Goal: Information Seeking & Learning: Learn about a topic

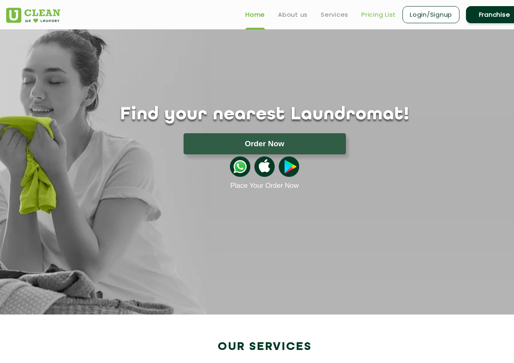
click at [378, 14] on link "Pricing List" at bounding box center [379, 15] width 35 height 10
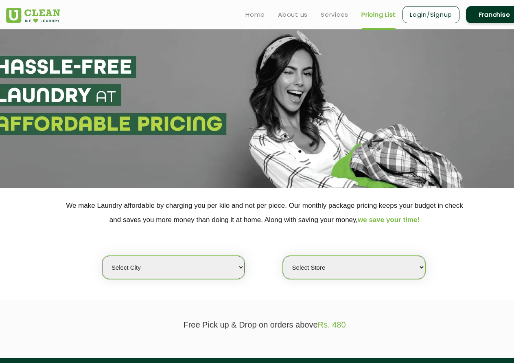
click at [174, 269] on select "Select city [GEOGRAPHIC_DATA] [GEOGRAPHIC_DATA] [GEOGRAPHIC_DATA] [GEOGRAPHIC_D…" at bounding box center [173, 267] width 143 height 23
click at [299, 110] on section at bounding box center [257, 108] width 514 height 159
click at [217, 266] on select "Select city [GEOGRAPHIC_DATA] [GEOGRAPHIC_DATA] [GEOGRAPHIC_DATA] [GEOGRAPHIC_D…" at bounding box center [173, 267] width 143 height 23
select select "23"
click at [102, 256] on select "Select city [GEOGRAPHIC_DATA] [GEOGRAPHIC_DATA] [GEOGRAPHIC_DATA] [GEOGRAPHIC_D…" at bounding box center [173, 267] width 143 height 23
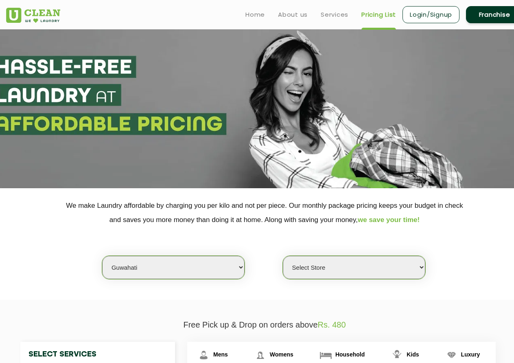
click at [383, 265] on select "Select Store UClean [PERSON_NAME] UClean Ghoramara UClean Narengi UClean Ulubar…" at bounding box center [354, 267] width 143 height 23
select select "50"
click at [283, 256] on select "Select Store UClean [PERSON_NAME] UClean Ghoramara UClean Narengi UClean Ulubar…" at bounding box center [354, 267] width 143 height 23
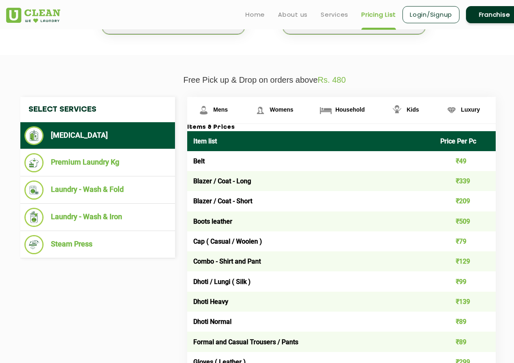
scroll to position [244, 0]
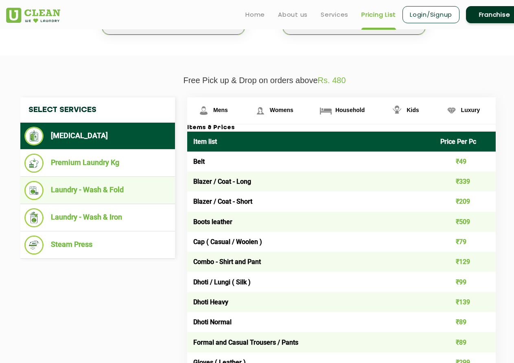
click at [90, 192] on li "Laundry - Wash & Fold" at bounding box center [97, 190] width 147 height 19
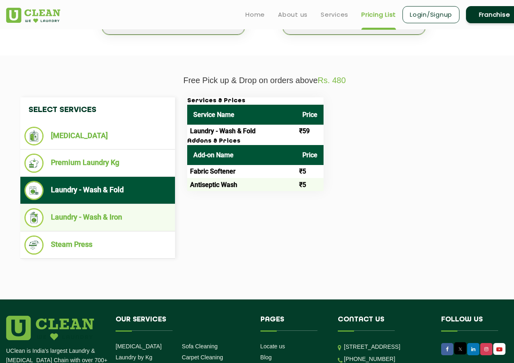
click at [124, 214] on li "Laundry - Wash & Iron" at bounding box center [97, 217] width 147 height 19
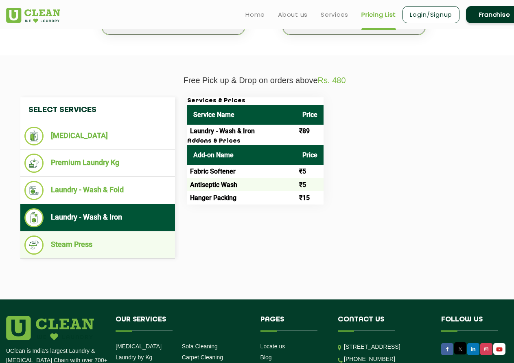
click at [70, 243] on li "Steam Press" at bounding box center [97, 244] width 147 height 19
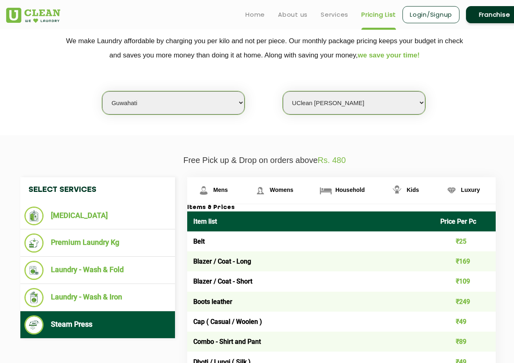
scroll to position [163, 0]
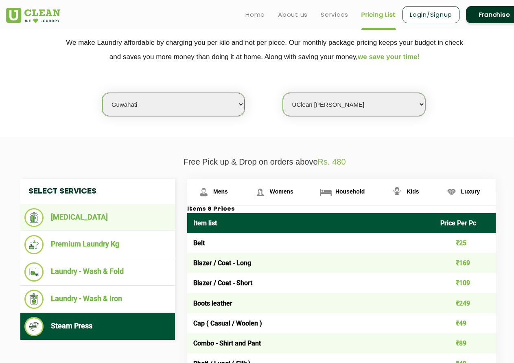
click at [79, 215] on li "[MEDICAL_DATA]" at bounding box center [97, 217] width 147 height 19
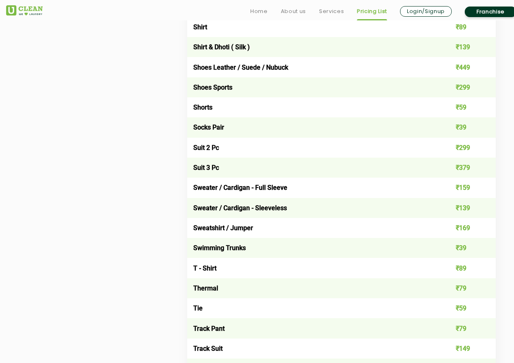
scroll to position [1303, 0]
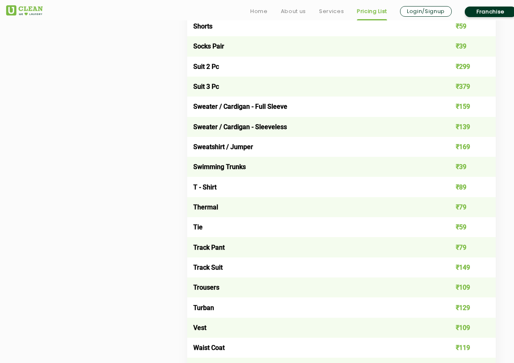
click at [259, 191] on td "T - Shirt" at bounding box center [310, 187] width 247 height 20
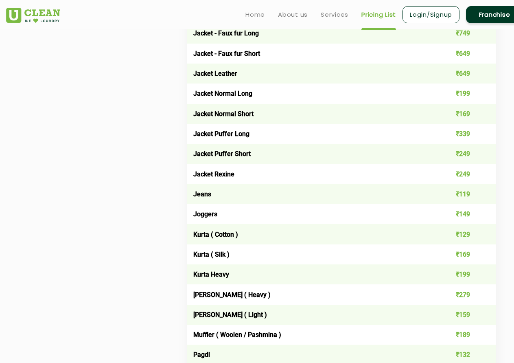
scroll to position [611, 0]
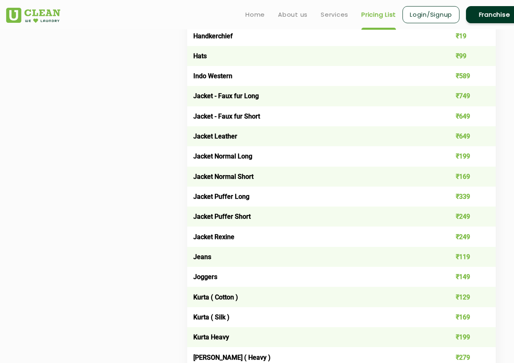
click at [492, 16] on link "Franchise" at bounding box center [494, 14] width 57 height 17
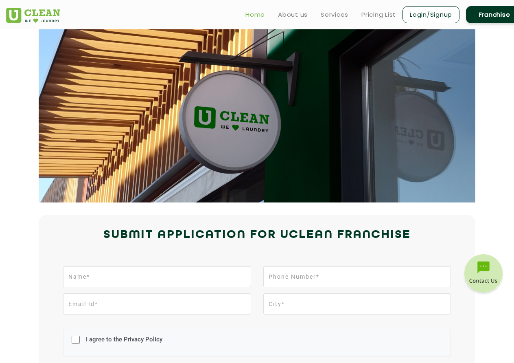
click at [252, 15] on link "Home" at bounding box center [256, 15] width 20 height 10
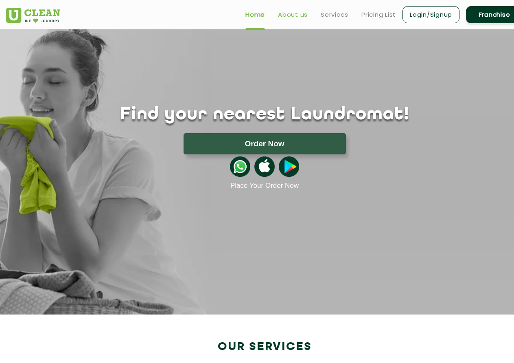
click at [297, 16] on link "About us" at bounding box center [293, 15] width 30 height 10
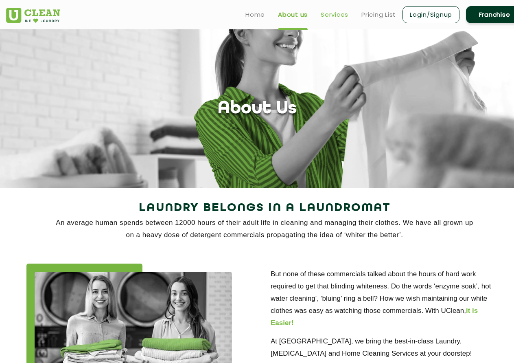
click at [336, 14] on link "Services" at bounding box center [335, 15] width 28 height 10
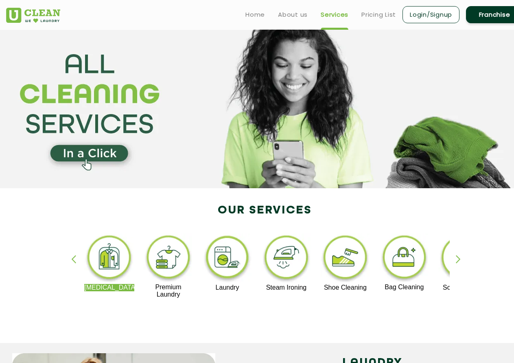
click at [344, 257] on img at bounding box center [346, 258] width 50 height 51
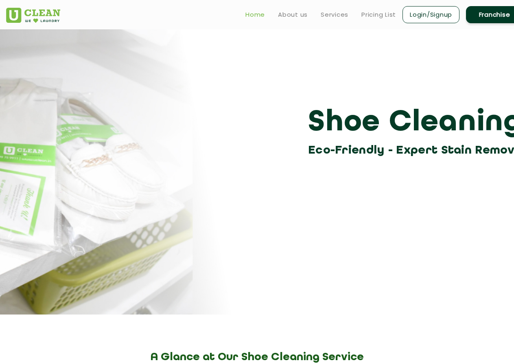
click at [255, 15] on link "Home" at bounding box center [256, 15] width 20 height 10
